Goal: Navigation & Orientation: Find specific page/section

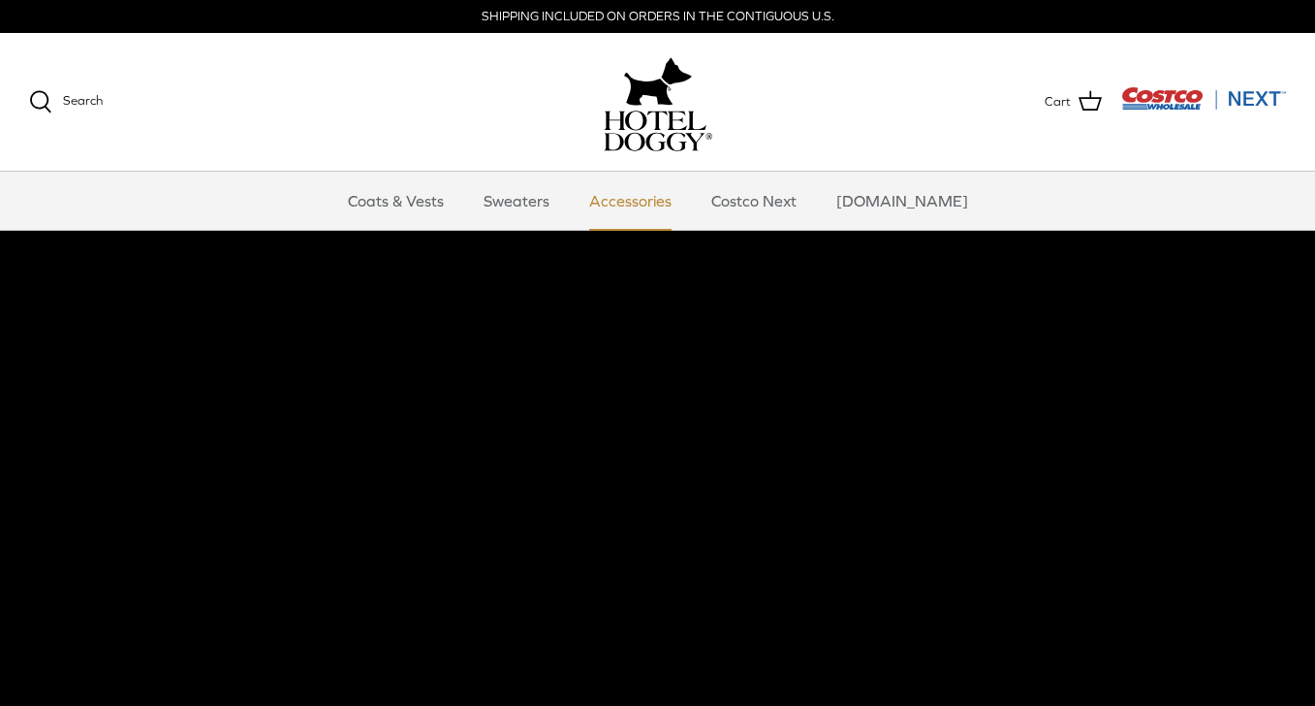
click at [641, 201] on link "Accessories" at bounding box center [630, 201] width 117 height 58
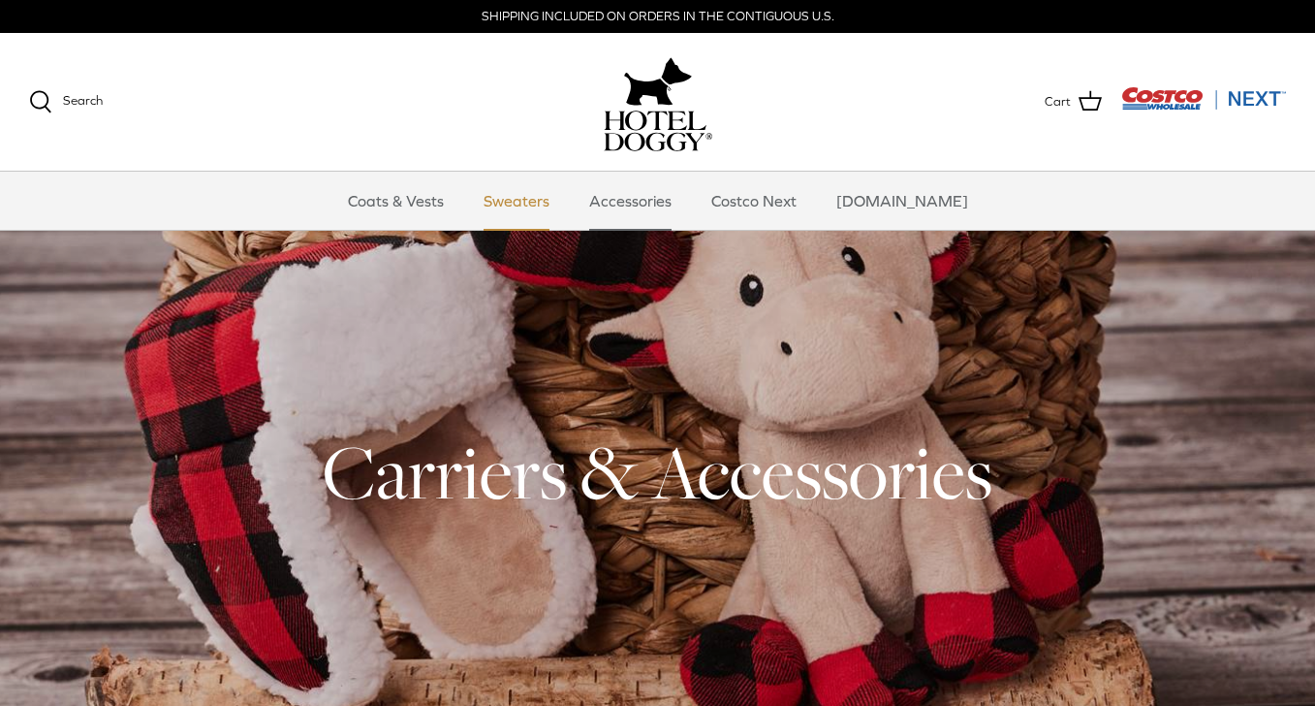
click at [544, 201] on link "Sweaters" at bounding box center [516, 201] width 101 height 58
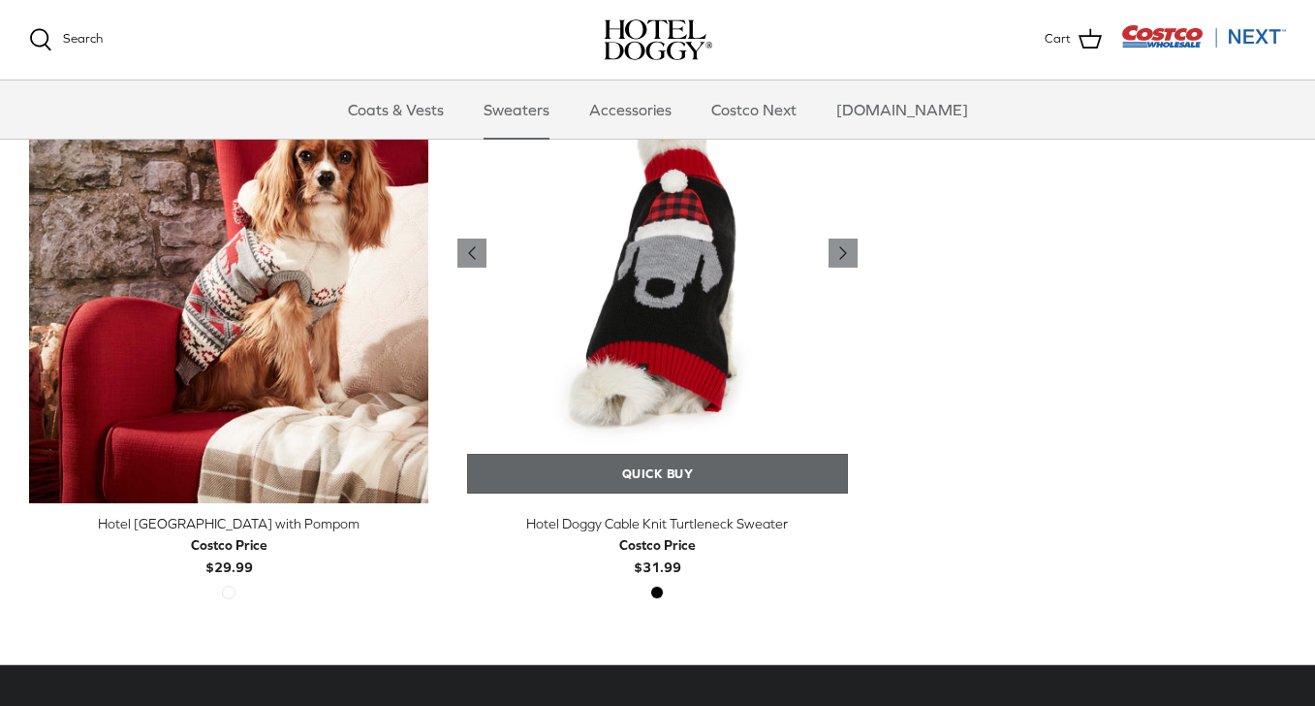
scroll to position [594, 0]
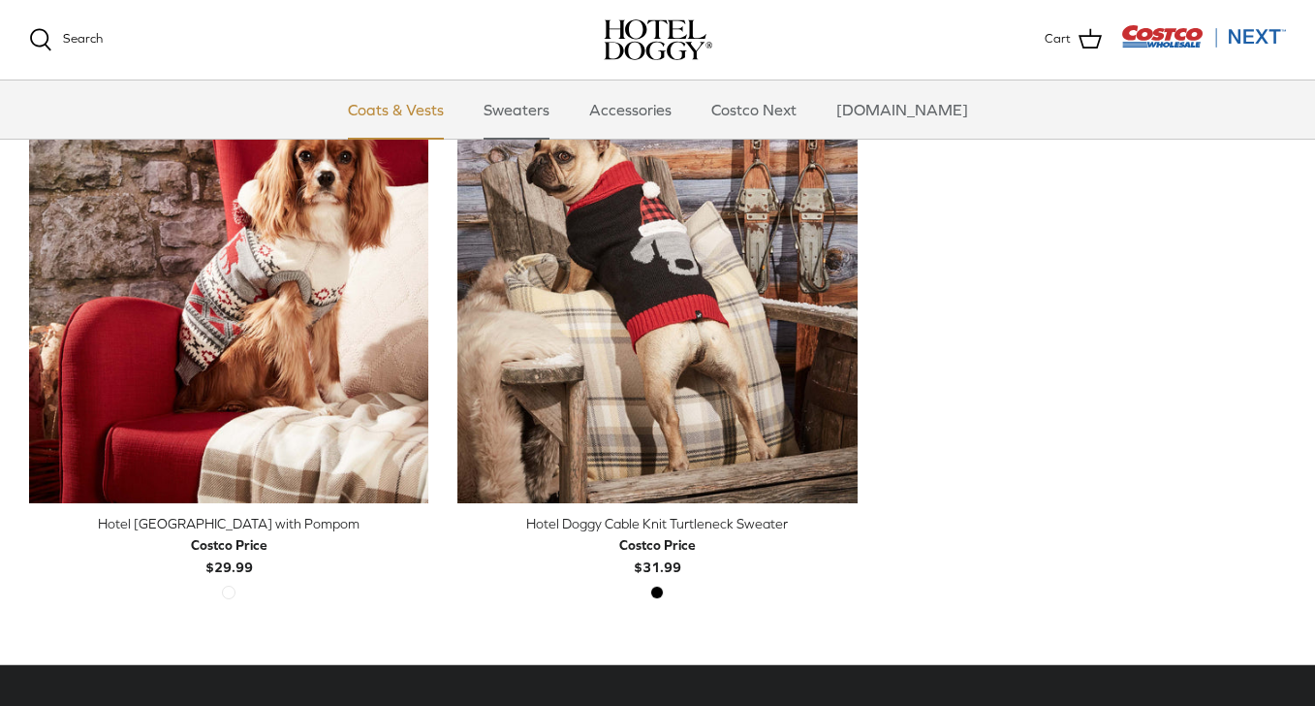
click at [413, 106] on link "Coats & Vests" at bounding box center [396, 109] width 131 height 58
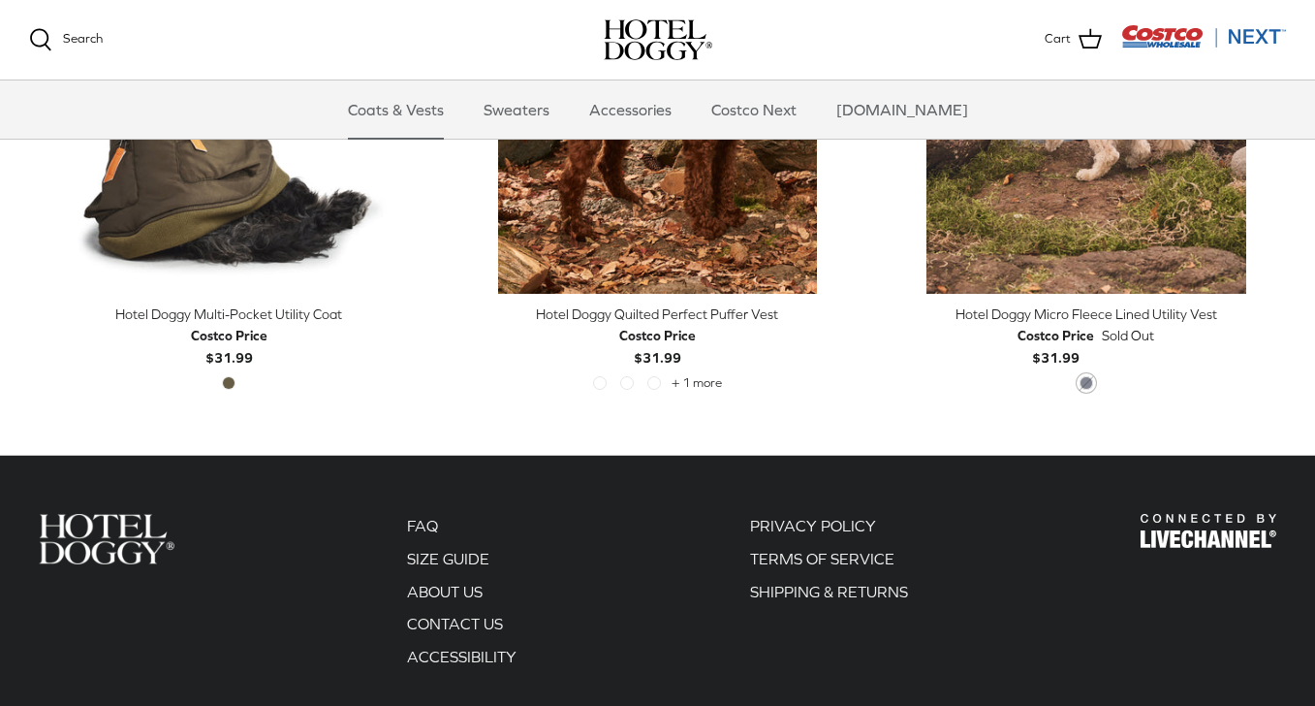
scroll to position [4016, 0]
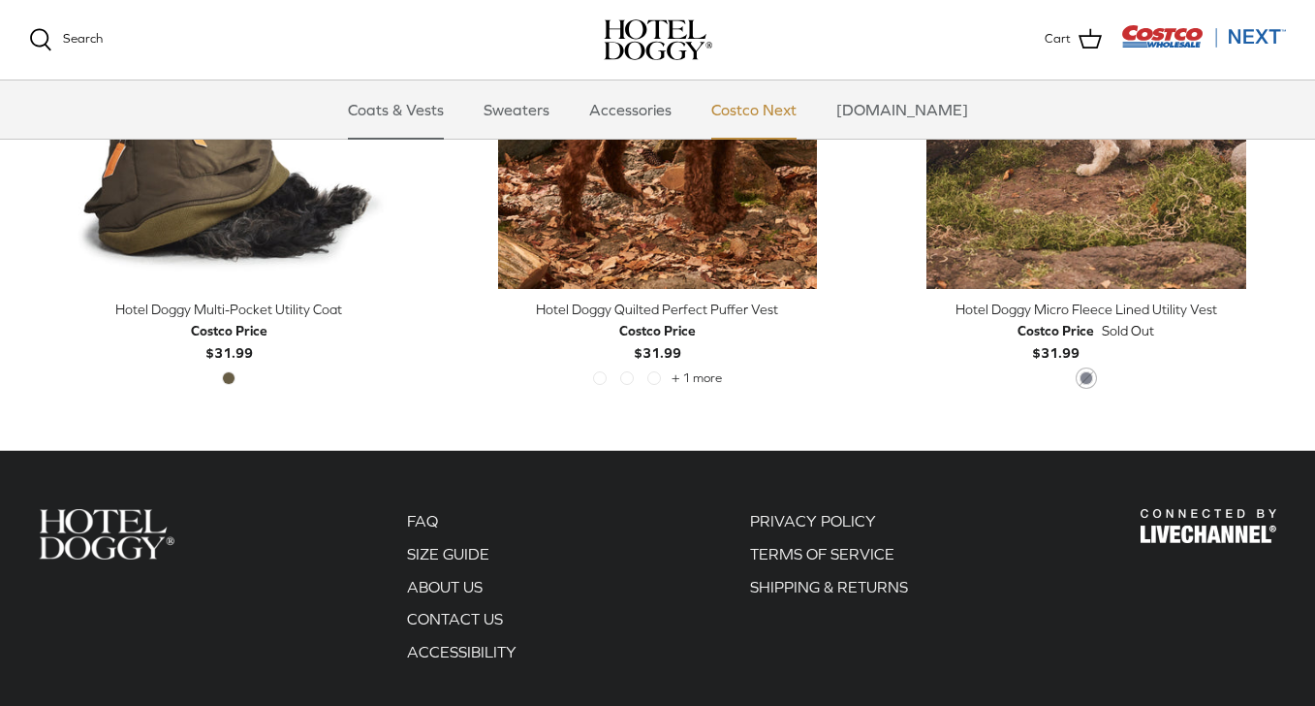
click at [800, 113] on link "Costco Next" at bounding box center [754, 109] width 120 height 58
